Goal: Check status: Check status

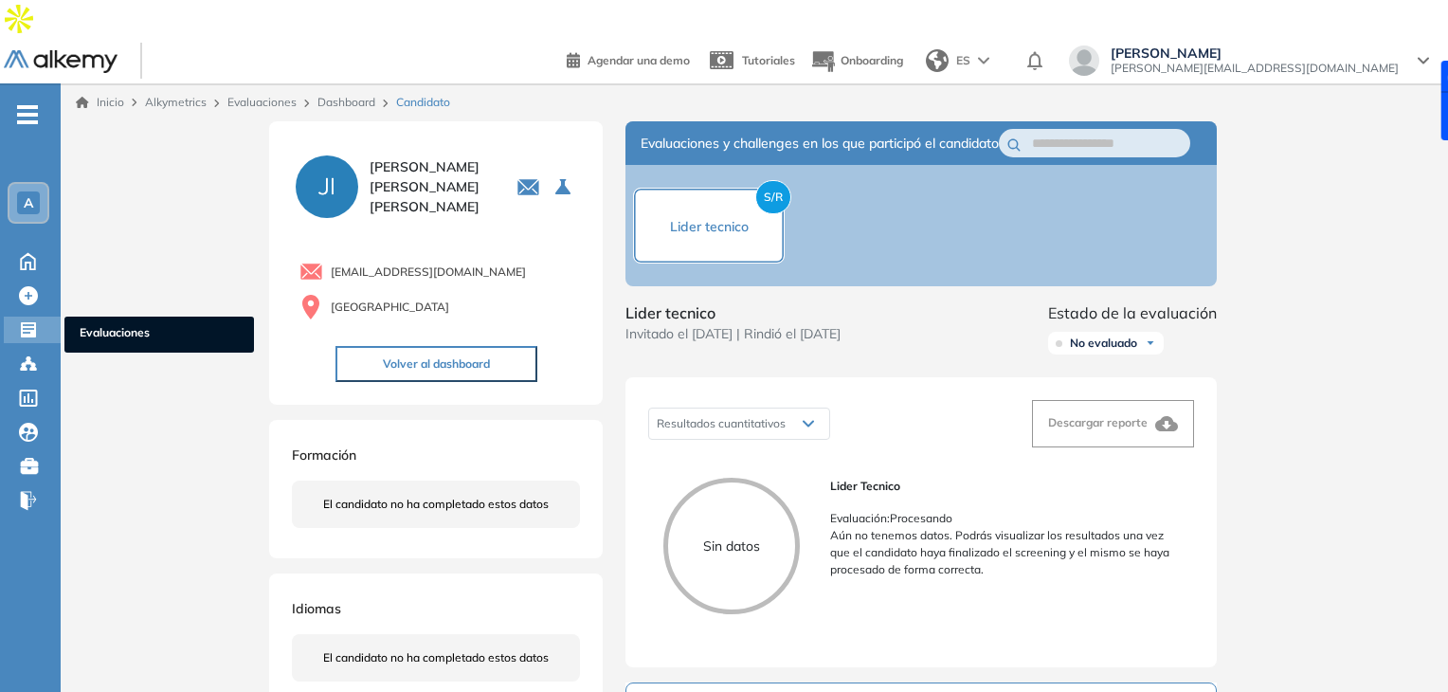
click at [91, 324] on span "Evaluaciones" at bounding box center [159, 334] width 159 height 21
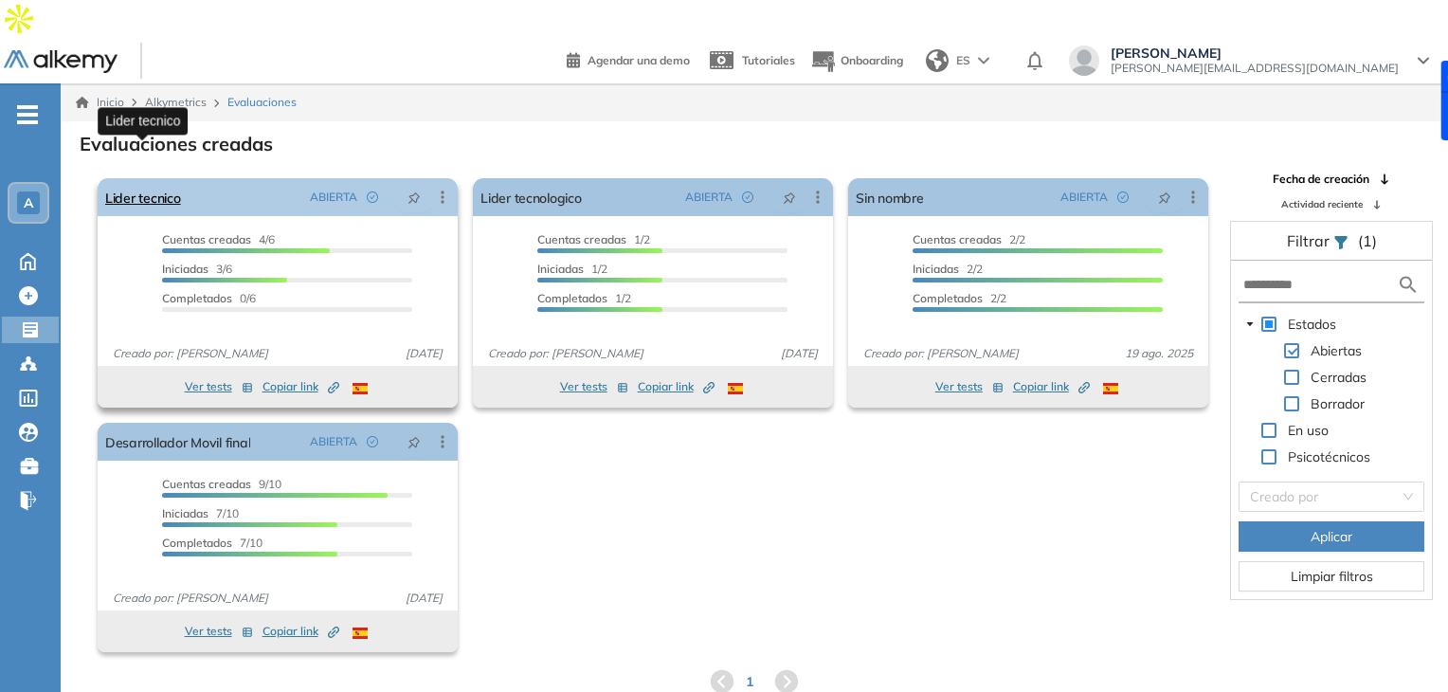
click at [154, 178] on link "Lider tecnico" at bounding box center [143, 197] width 76 height 38
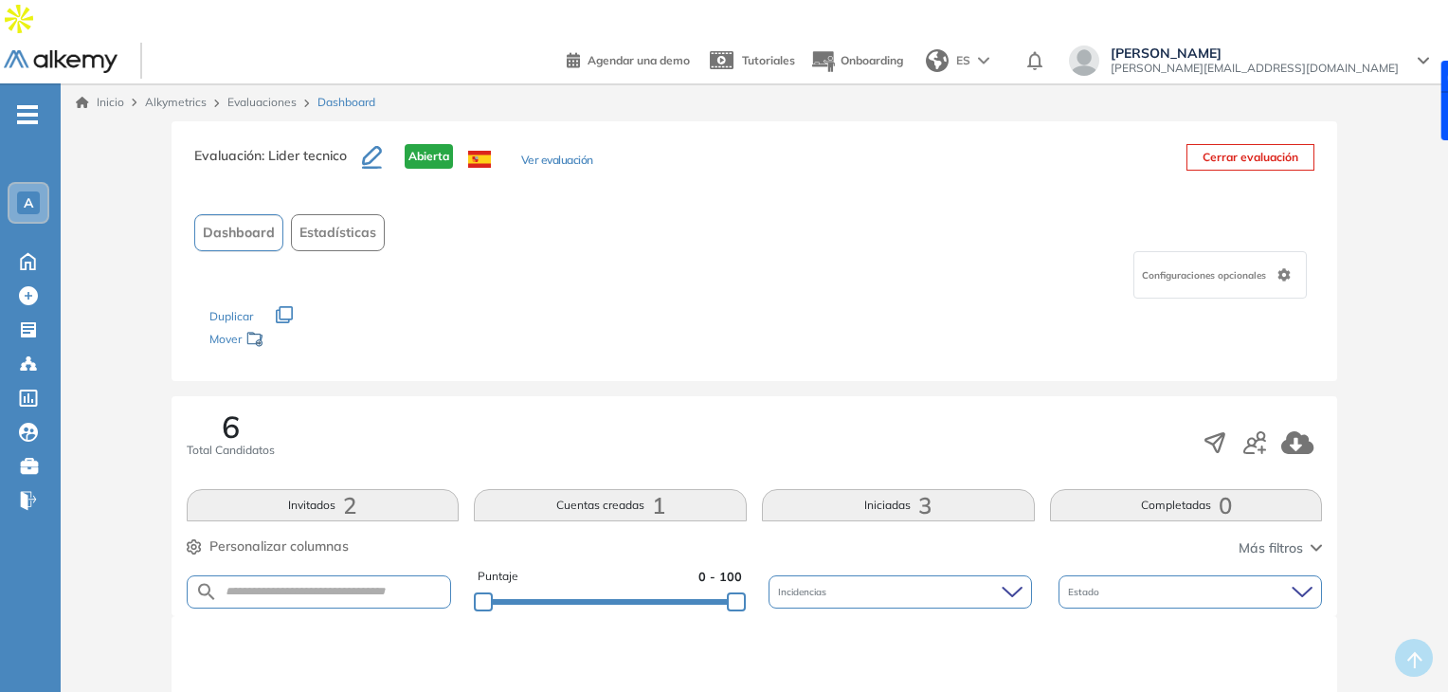
click at [893, 489] on button "Iniciadas 3" at bounding box center [898, 505] width 273 height 32
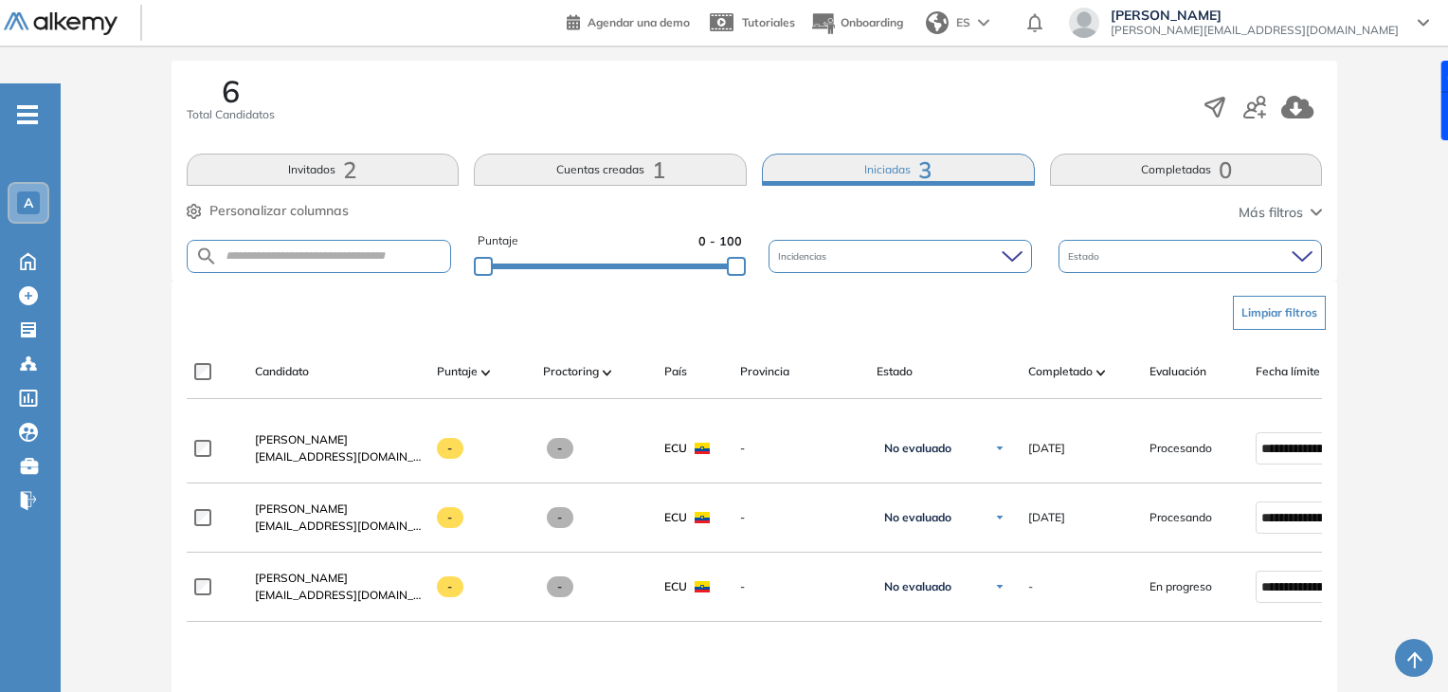
scroll to position [356, 0]
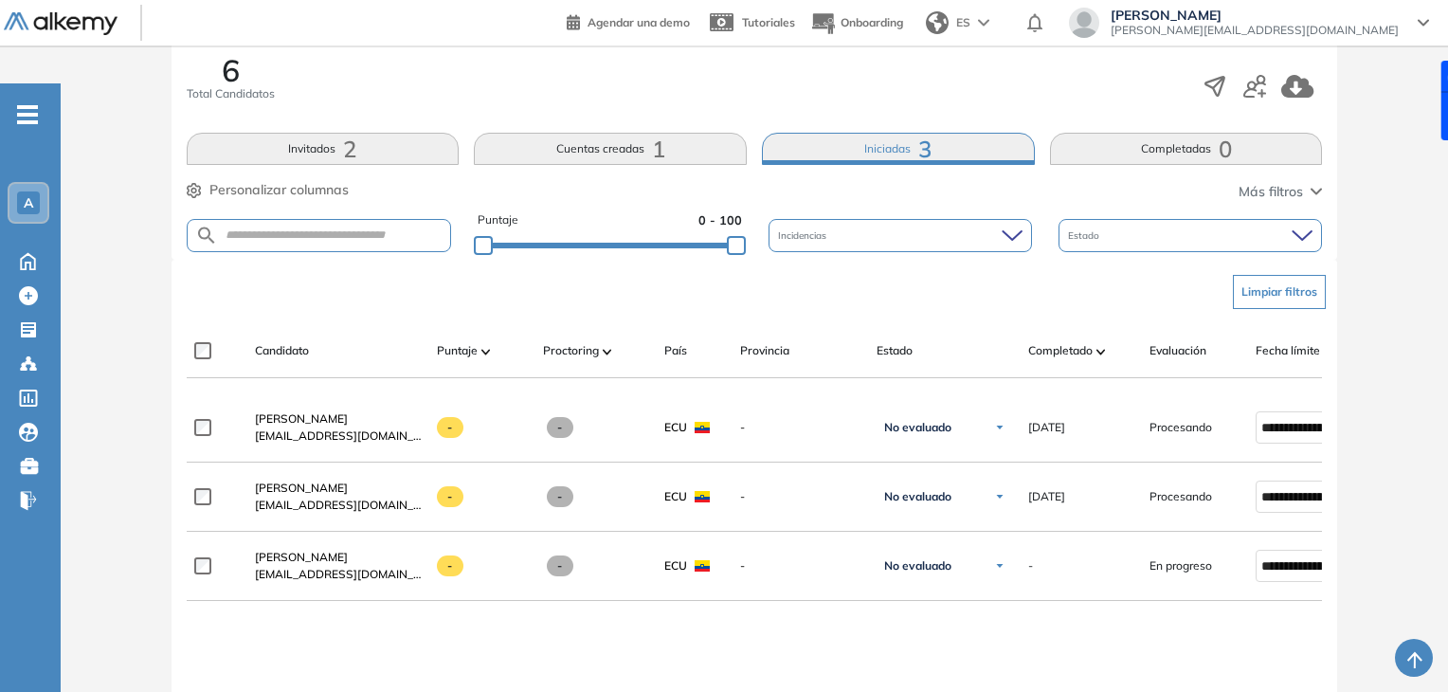
click at [618, 133] on button "Cuentas creadas 1" at bounding box center [610, 149] width 273 height 32
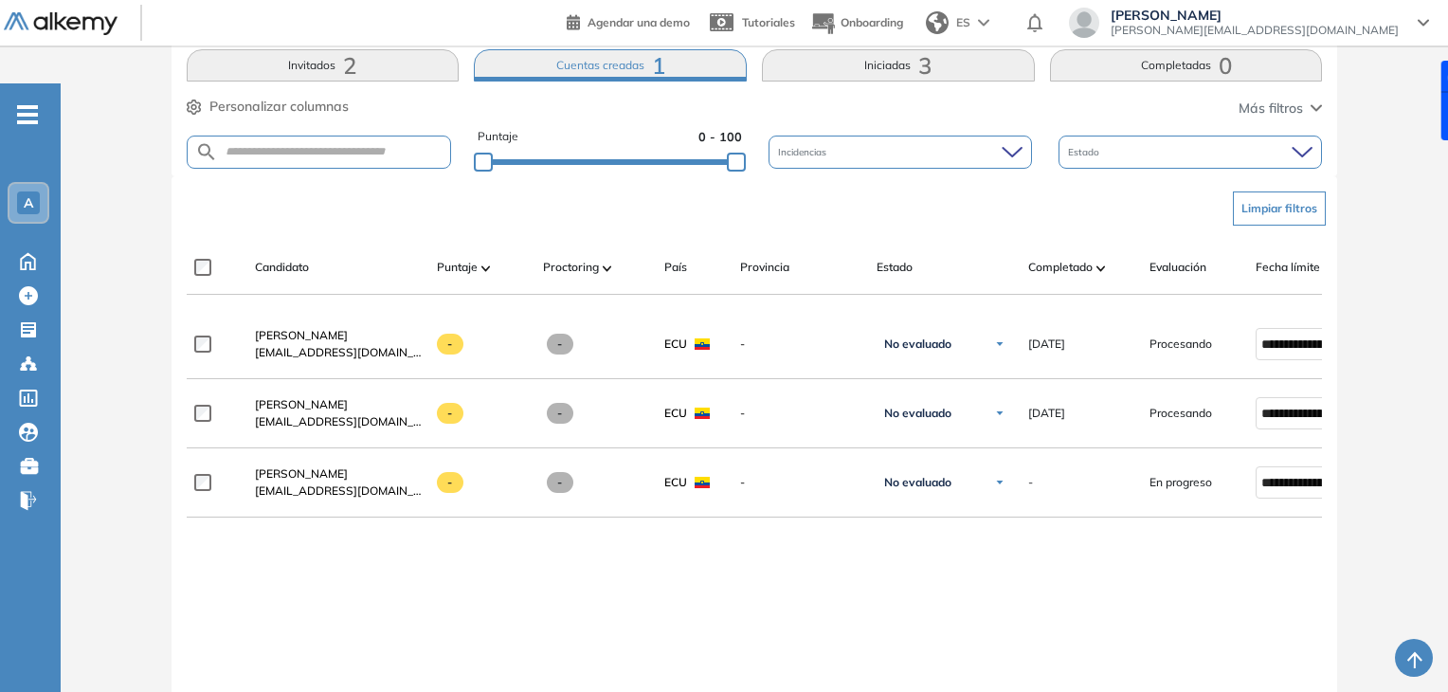
scroll to position [406, 0]
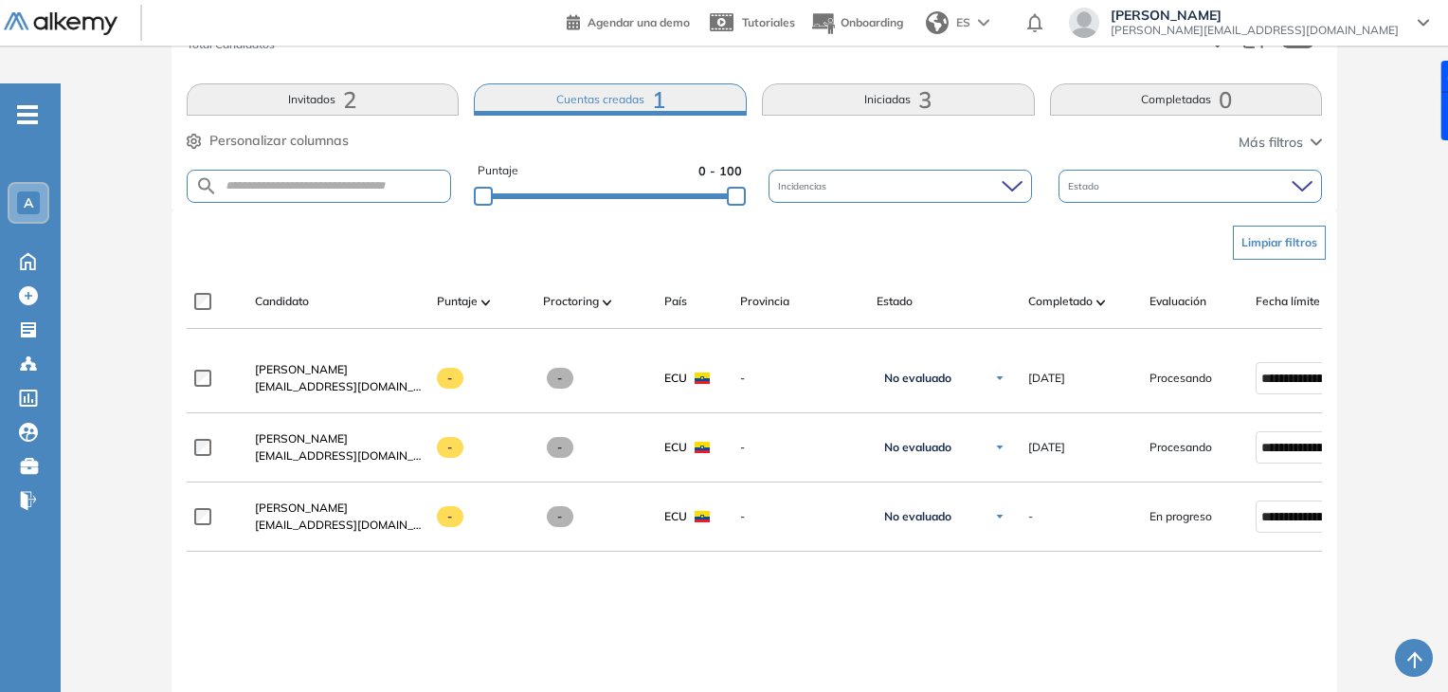
click at [398, 83] on button "Invitados 2" at bounding box center [323, 99] width 273 height 32
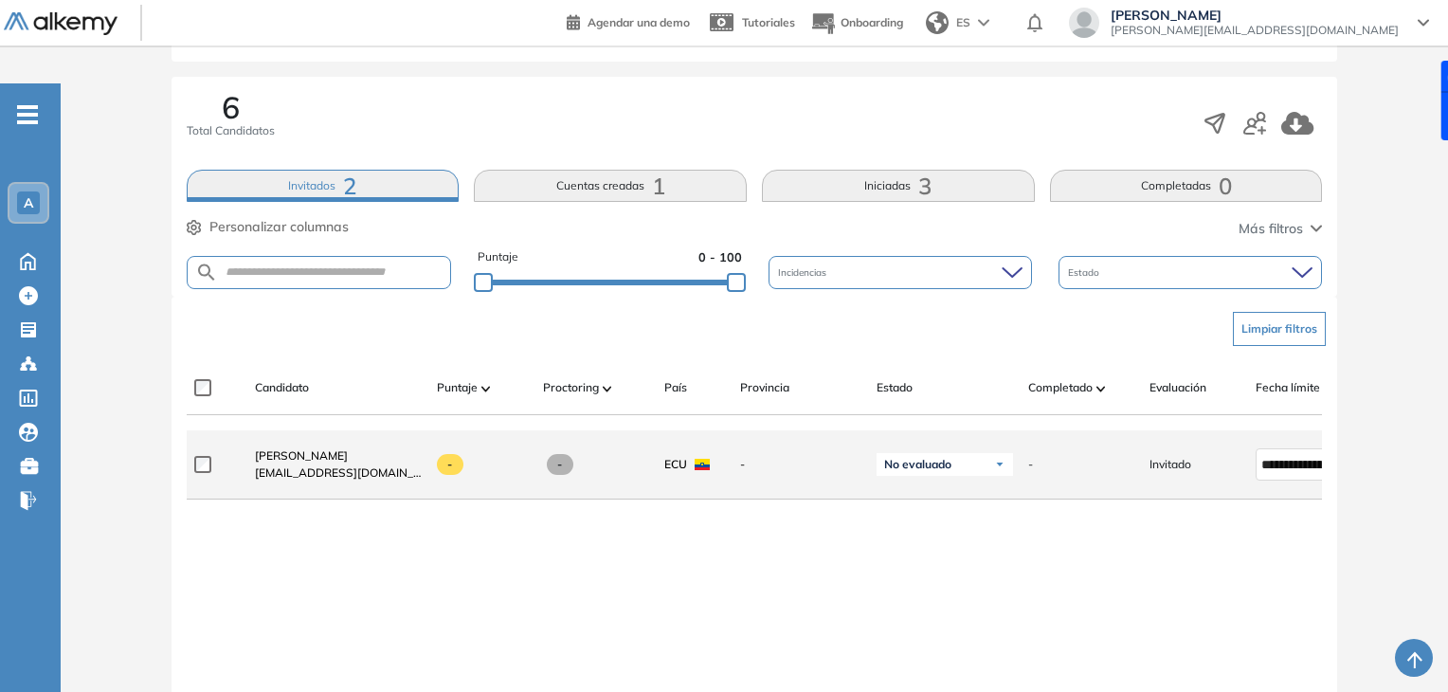
scroll to position [314, 0]
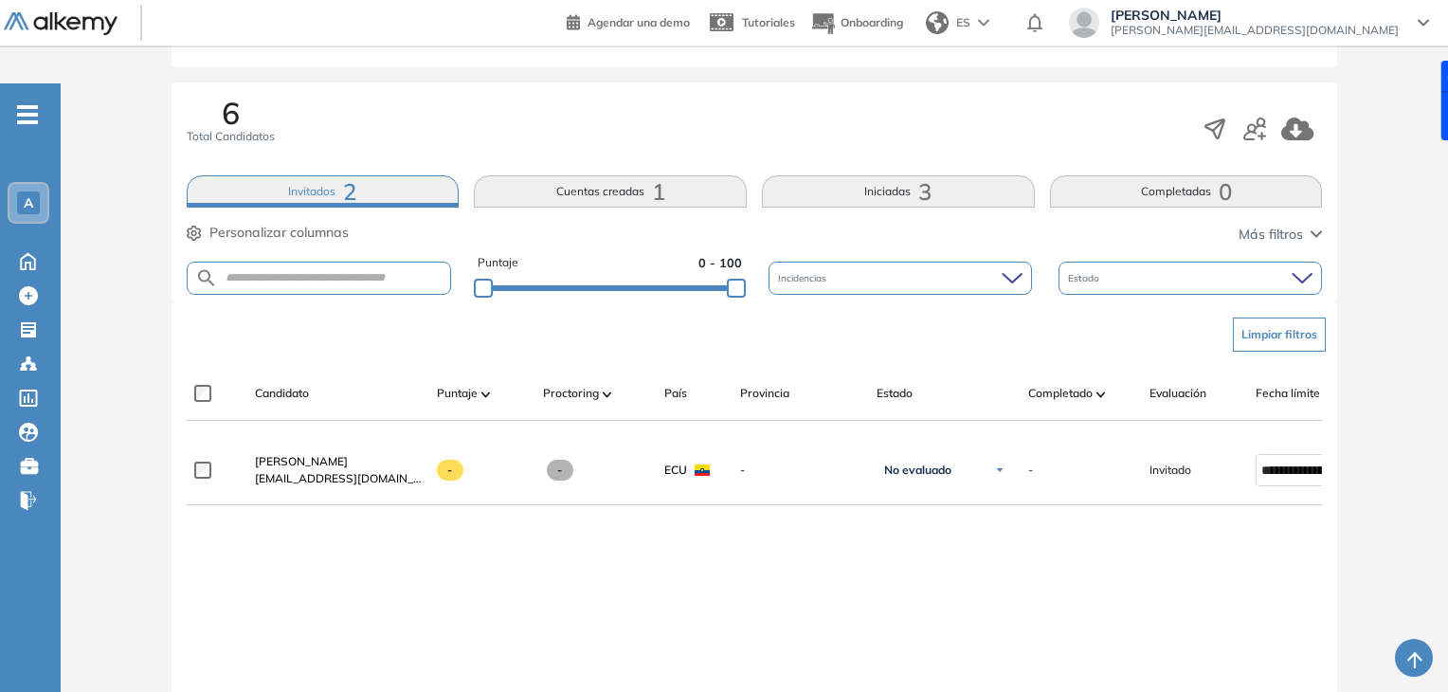
click at [545, 175] on button "Cuentas creadas 1" at bounding box center [610, 191] width 273 height 32
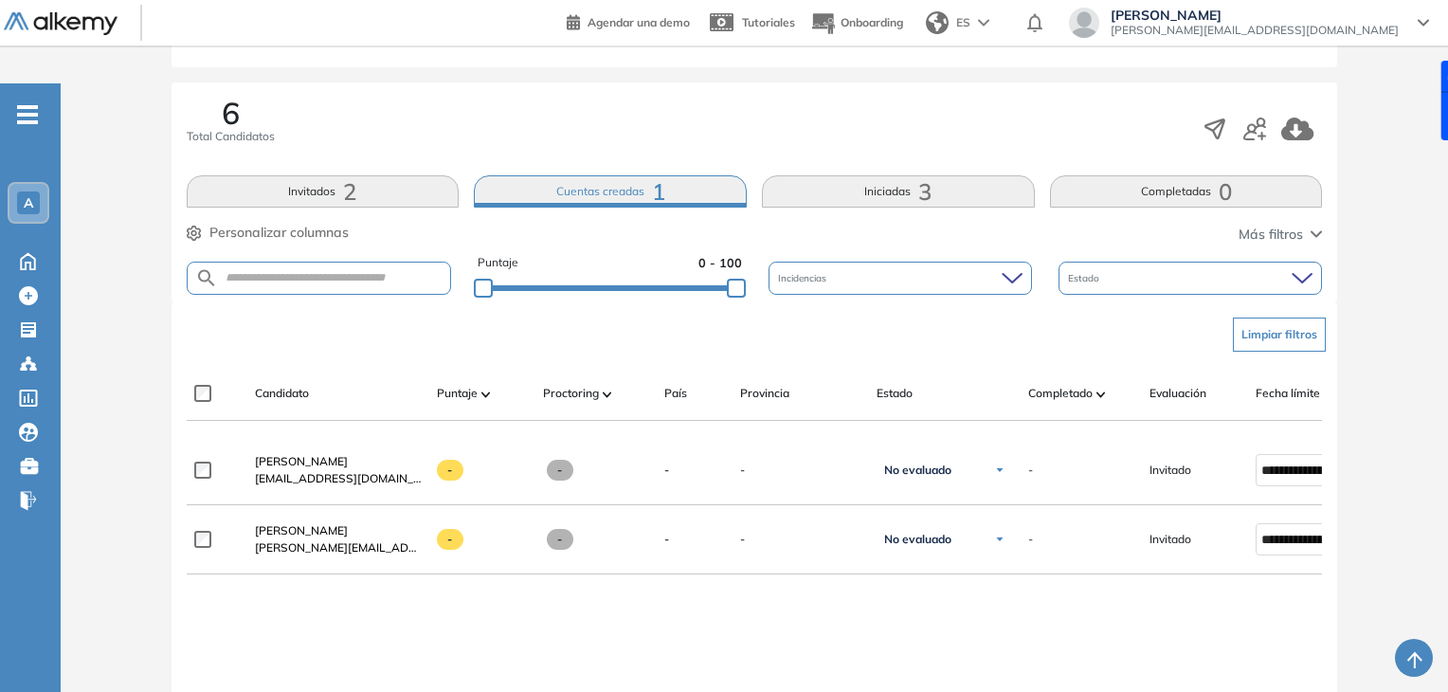
click at [915, 171] on div "6 Total Candidatos Invitados 2 Cuentas creadas 1 Iniciadas 3 Completadas 0 Pers…" at bounding box center [755, 192] width 1167 height 220
click at [902, 175] on button "Iniciadas 3" at bounding box center [898, 191] width 273 height 32
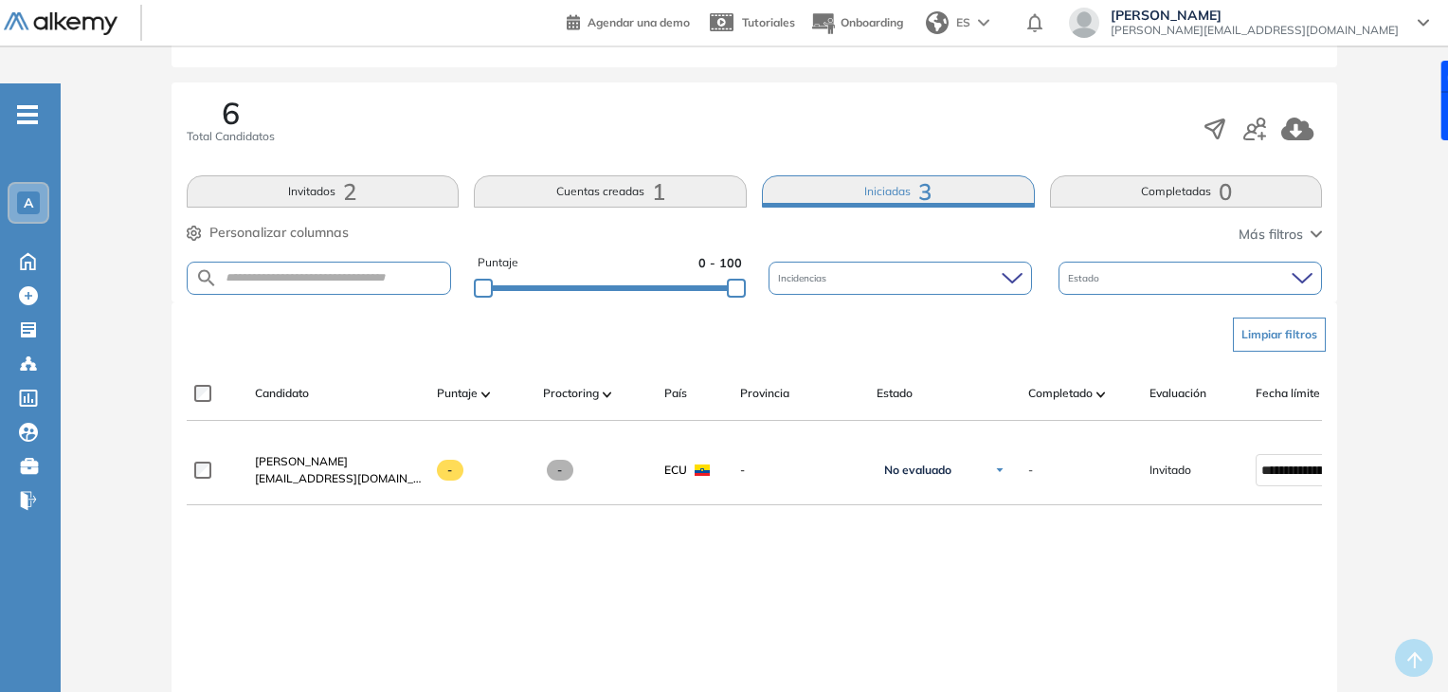
click at [816, 172] on div "6 Total Candidatos Invitados 2 Cuentas creadas 1 Iniciadas 3 Completadas 0 Pers…" at bounding box center [755, 192] width 1167 height 220
click at [820, 175] on button "Iniciadas 3" at bounding box center [898, 191] width 273 height 32
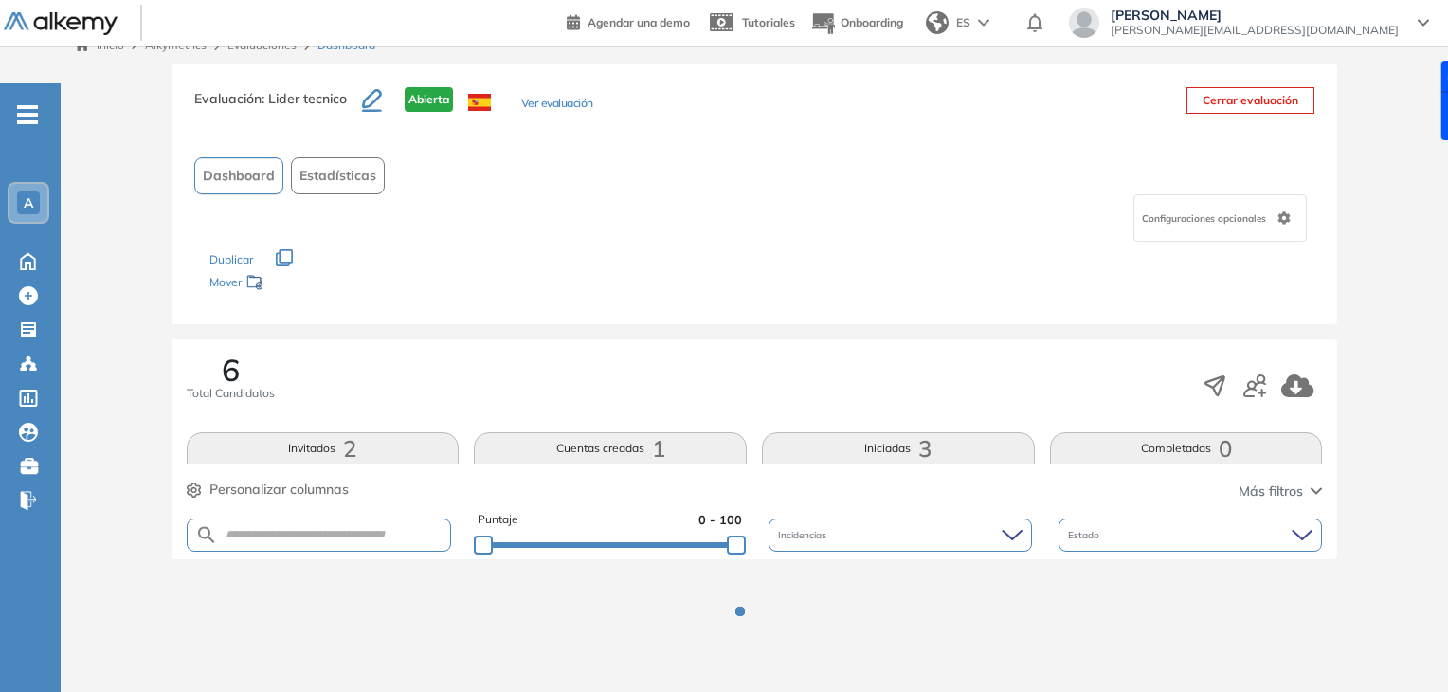
scroll to position [0, 0]
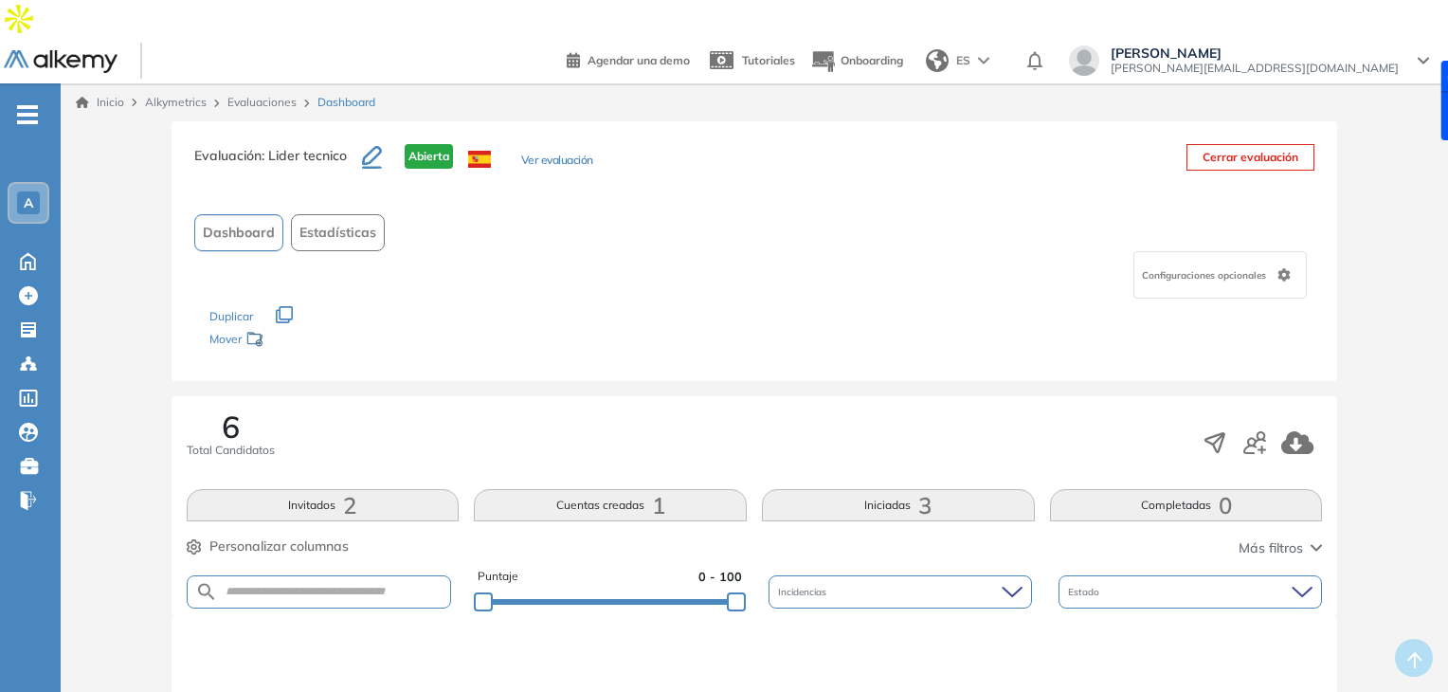
click at [853, 489] on button "Iniciadas 3" at bounding box center [898, 505] width 273 height 32
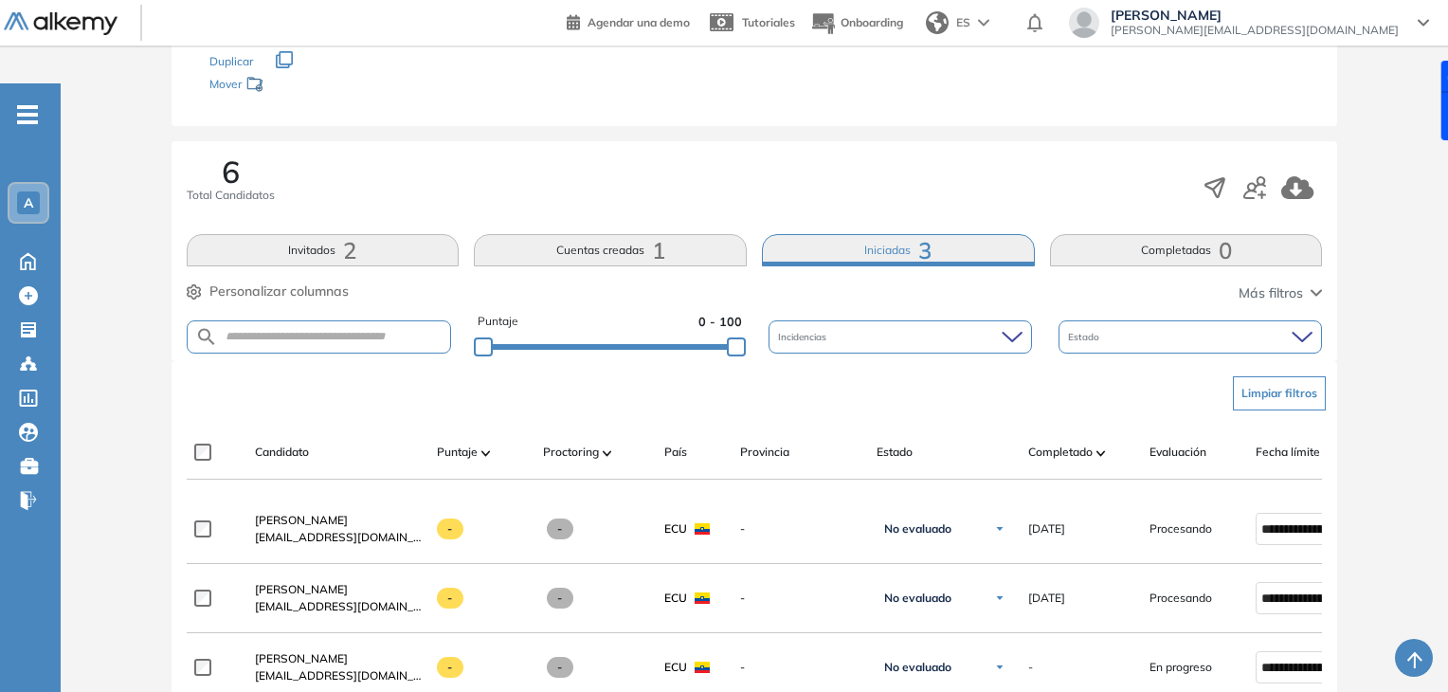
scroll to position [252, 0]
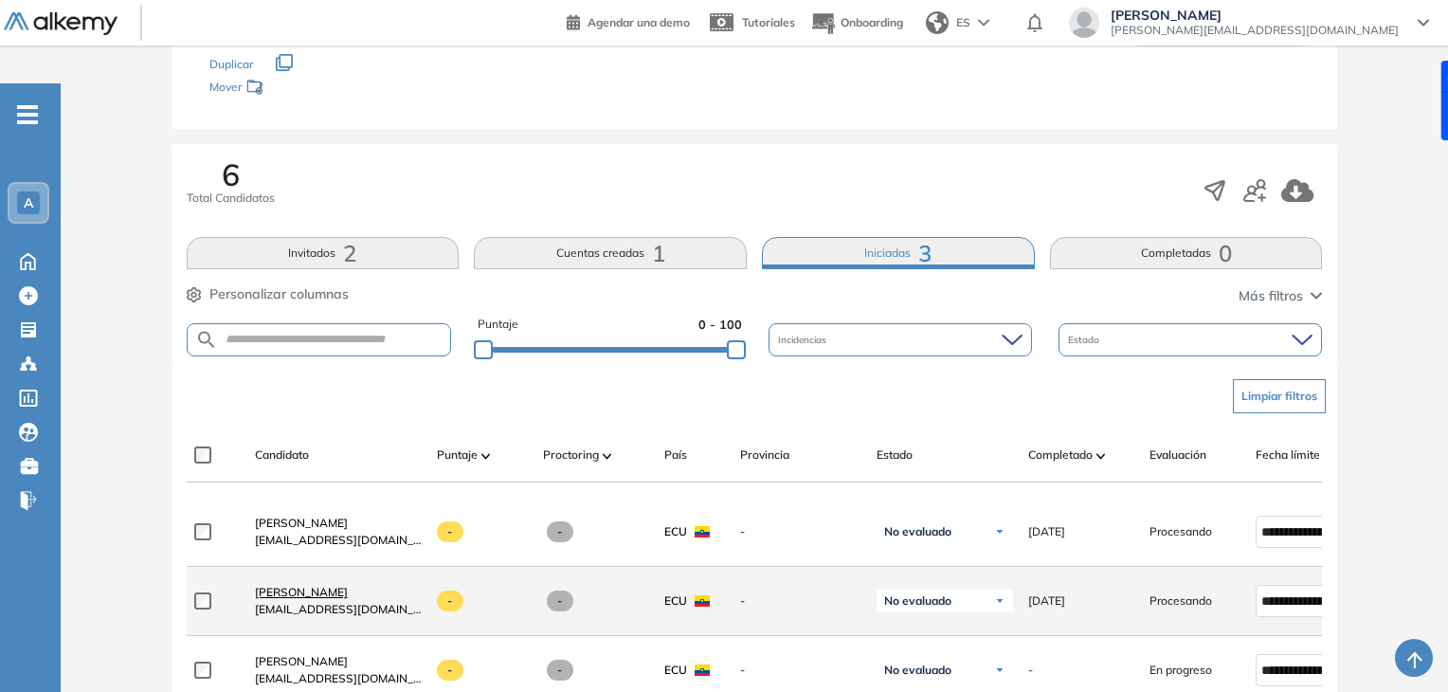
click at [348, 585] on span "Juanjo Intriago Villarreal" at bounding box center [301, 592] width 93 height 14
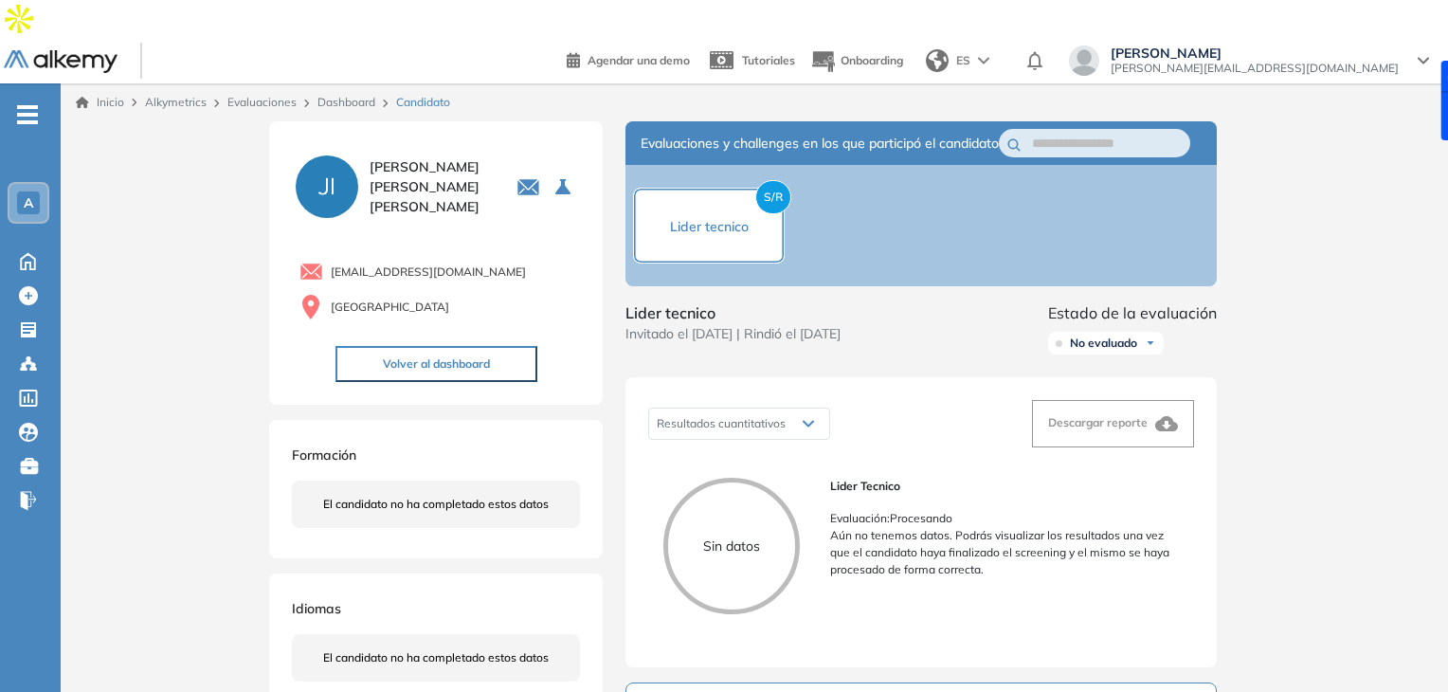
click at [139, 256] on div "Inicio Alkymetrics Evaluaciones Dashboard Candidato Duración : 00:00:00 Cantida…" at bounding box center [754, 665] width 1387 height 1165
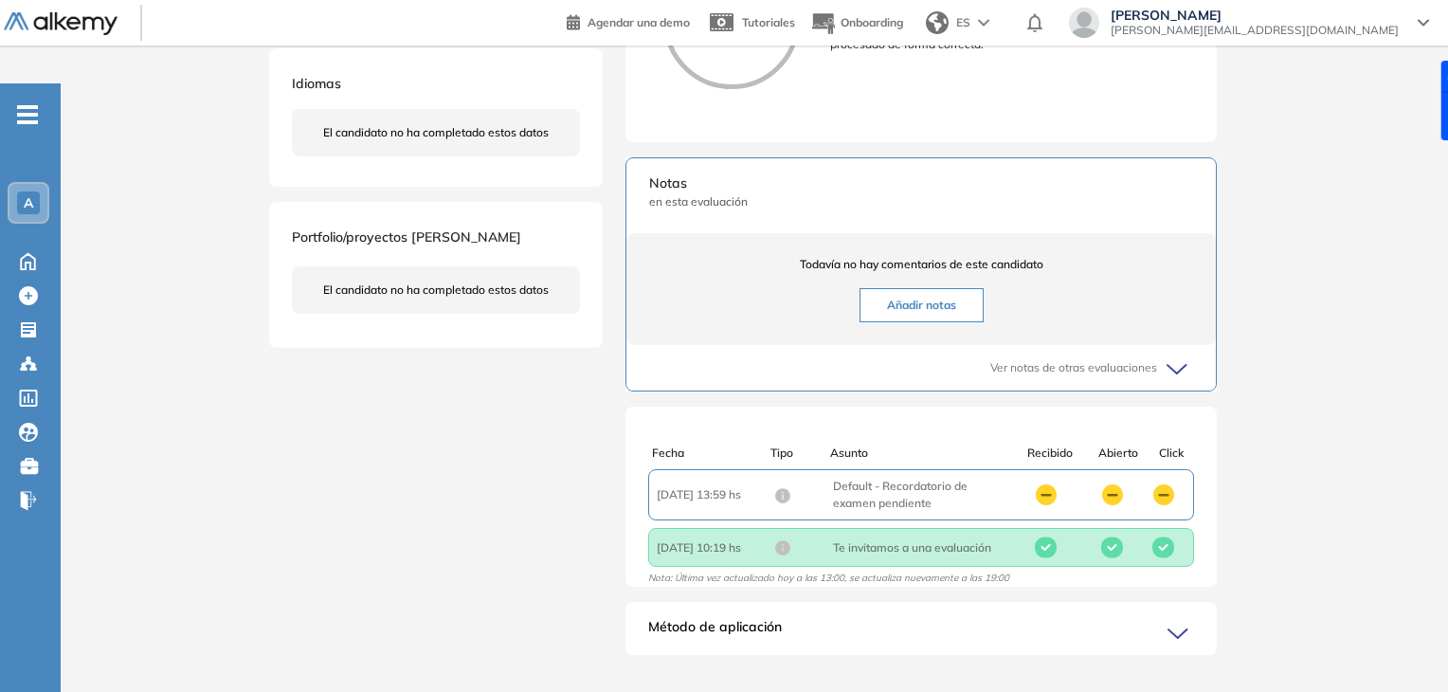
scroll to position [535, 0]
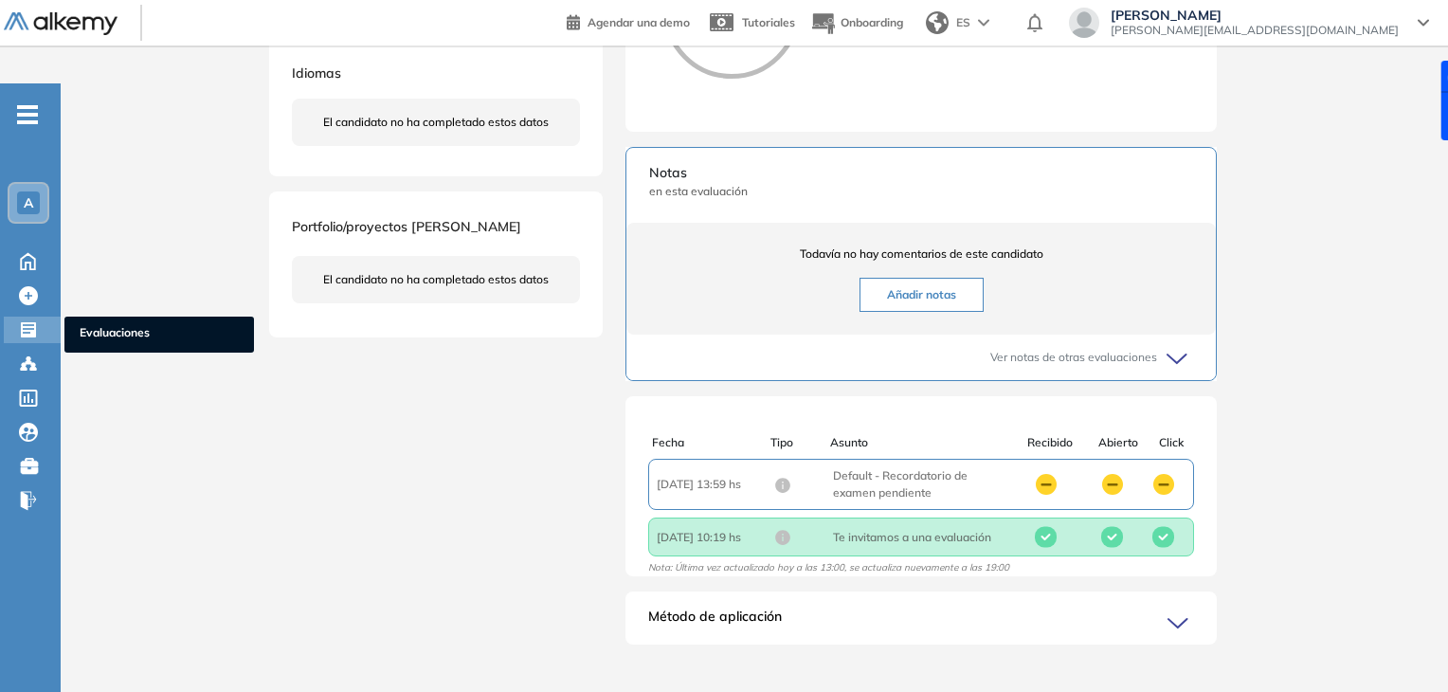
click at [89, 324] on span "Evaluaciones" at bounding box center [159, 334] width 159 height 21
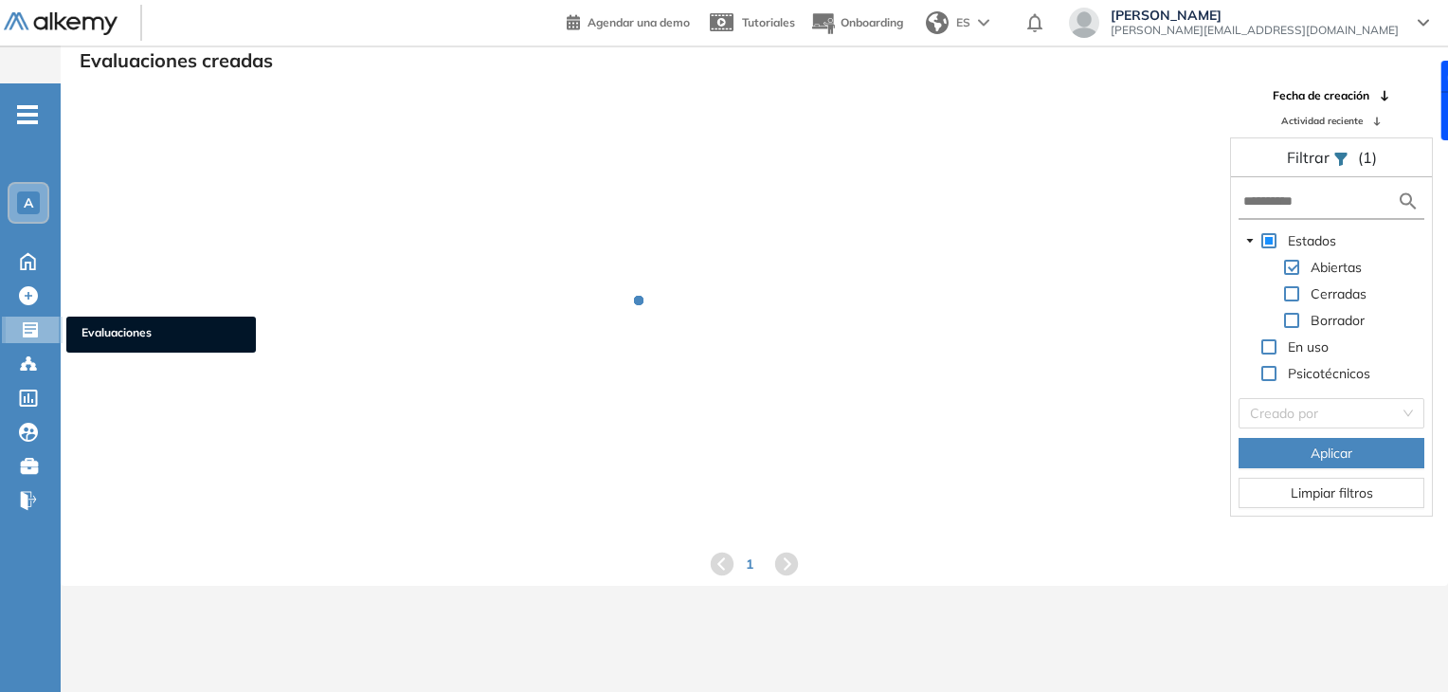
scroll to position [45, 0]
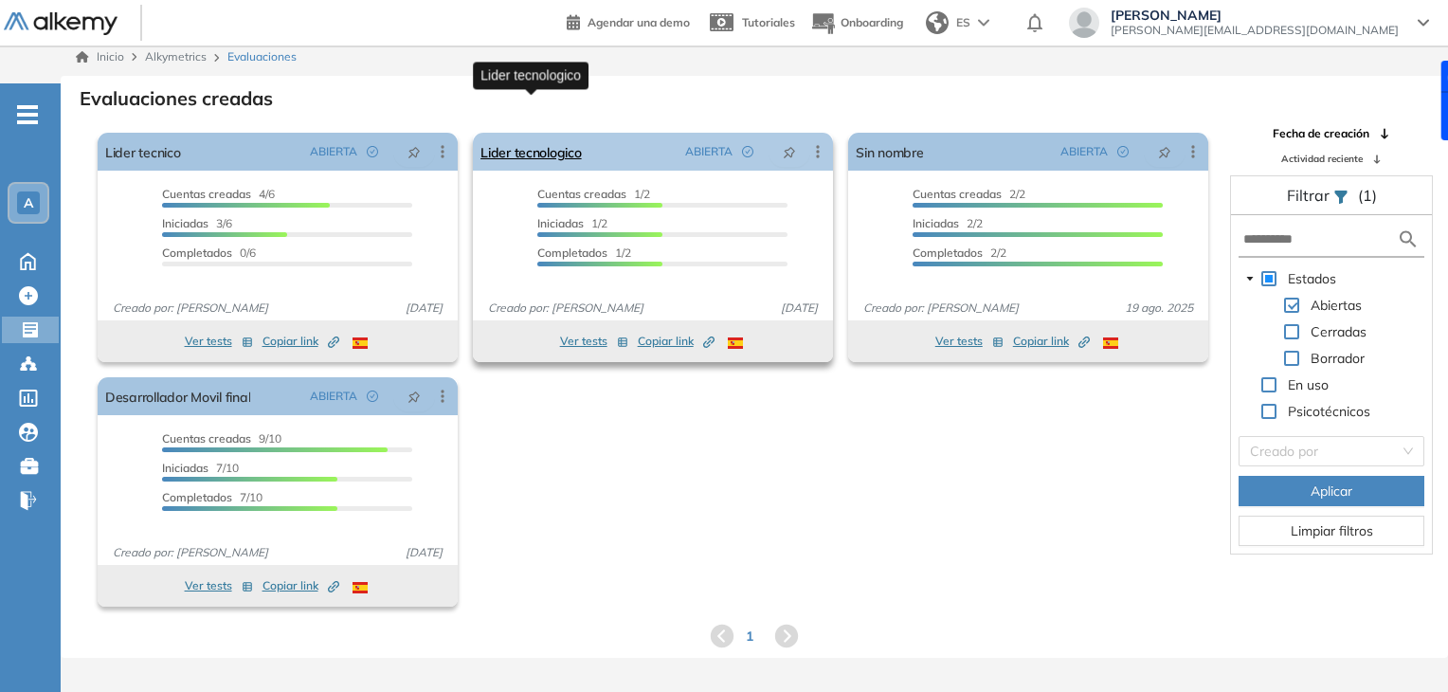
click at [512, 133] on link "Lider tecnologico" at bounding box center [530, 152] width 100 height 38
